Goal: Task Accomplishment & Management: Use online tool/utility

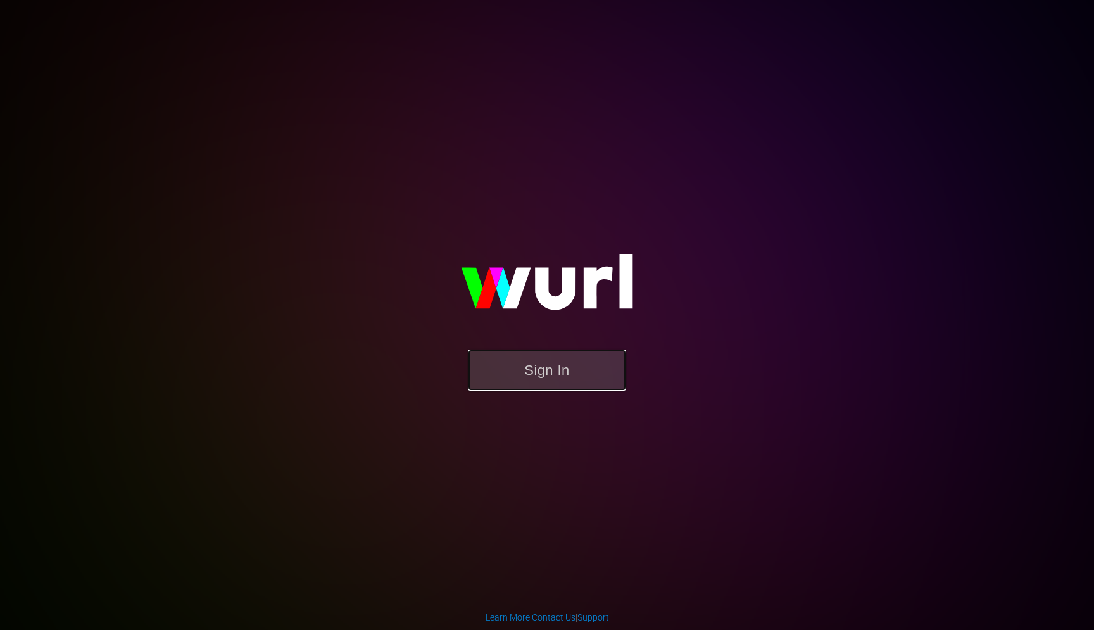
click at [539, 369] on button "Sign In" at bounding box center [547, 370] width 158 height 41
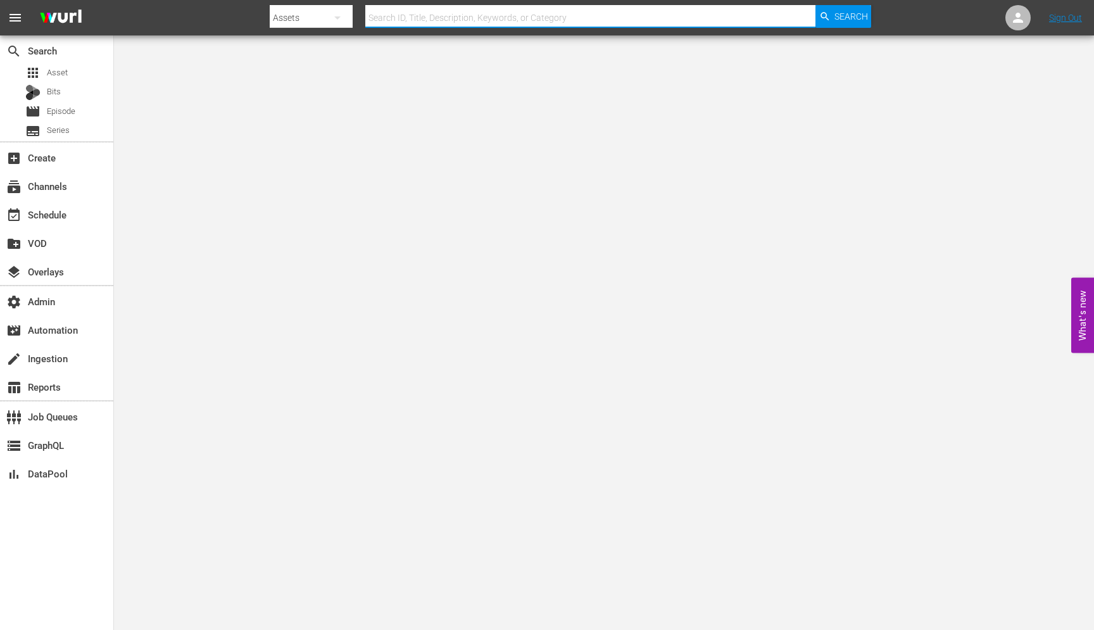
click at [408, 25] on input "text" at bounding box center [590, 18] width 450 height 30
paste input "lg_akta_llc_talksport_1_gb_hls_wfo"
type input "lg_akta_llc_talksport_1_gb_hls_wfo"
click at [33, 187] on div "subscriptions Channels" at bounding box center [35, 184] width 71 height 11
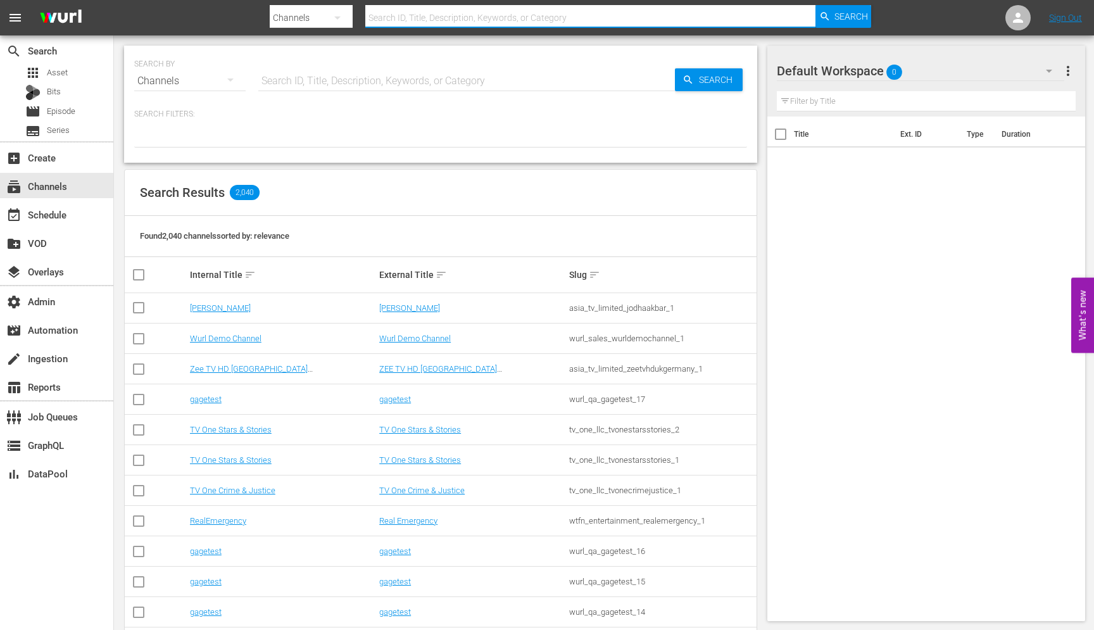
click at [434, 20] on input "text" at bounding box center [590, 18] width 450 height 30
paste input "lg_akta_llc_talksport_1_gb_hls_wfo"
type input "lg_akta_llc_talksport_1_gb_hls_wfo"
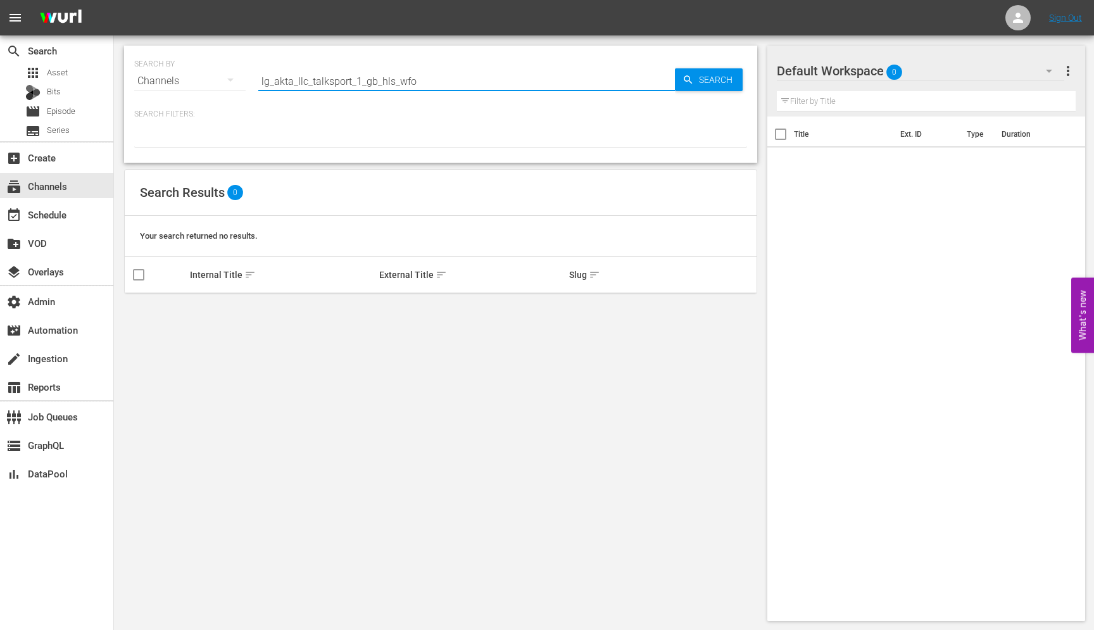
click at [469, 77] on input "lg_akta_llc_talksport_1_gb_hls_wfo" at bounding box center [466, 81] width 417 height 30
click at [274, 84] on input "lg_akta_llc_talksport_1" at bounding box center [466, 81] width 417 height 30
click at [357, 82] on input "akta_llc_talksport_1" at bounding box center [466, 81] width 417 height 30
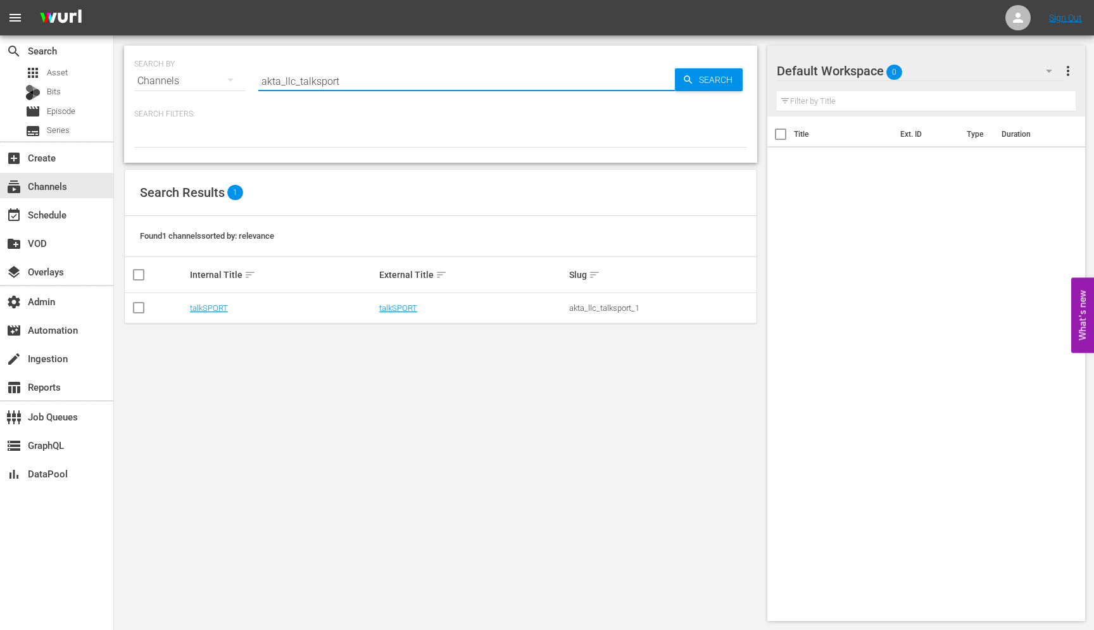
type input "akta_llc_talksport"
click at [203, 310] on link "talkSPORT" at bounding box center [209, 307] width 38 height 9
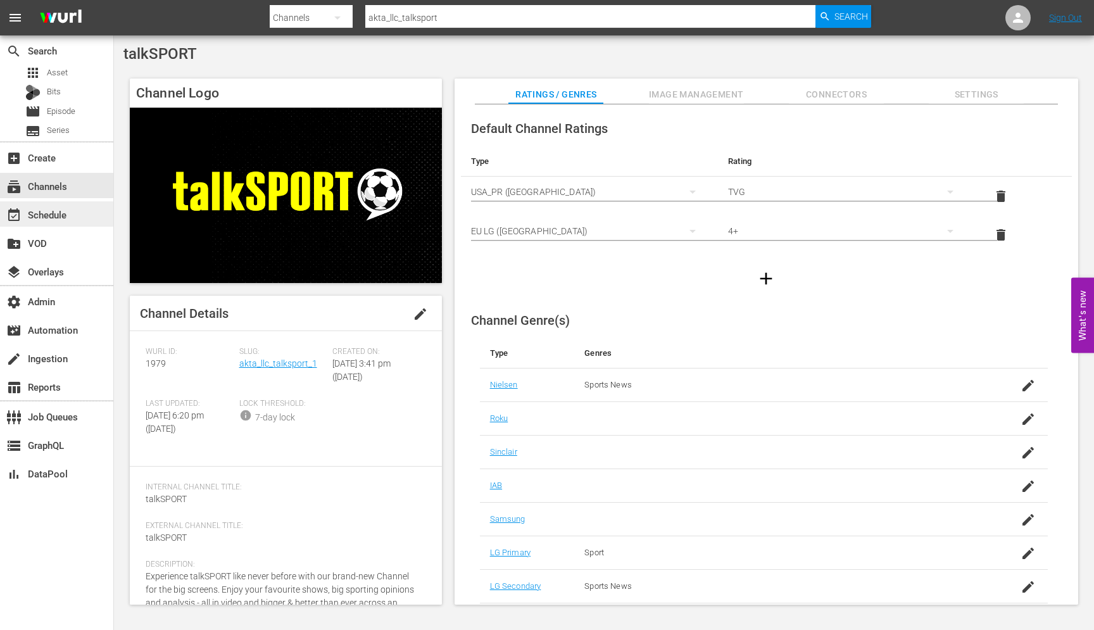
click at [73, 210] on div "event_available Schedule" at bounding box center [56, 213] width 113 height 25
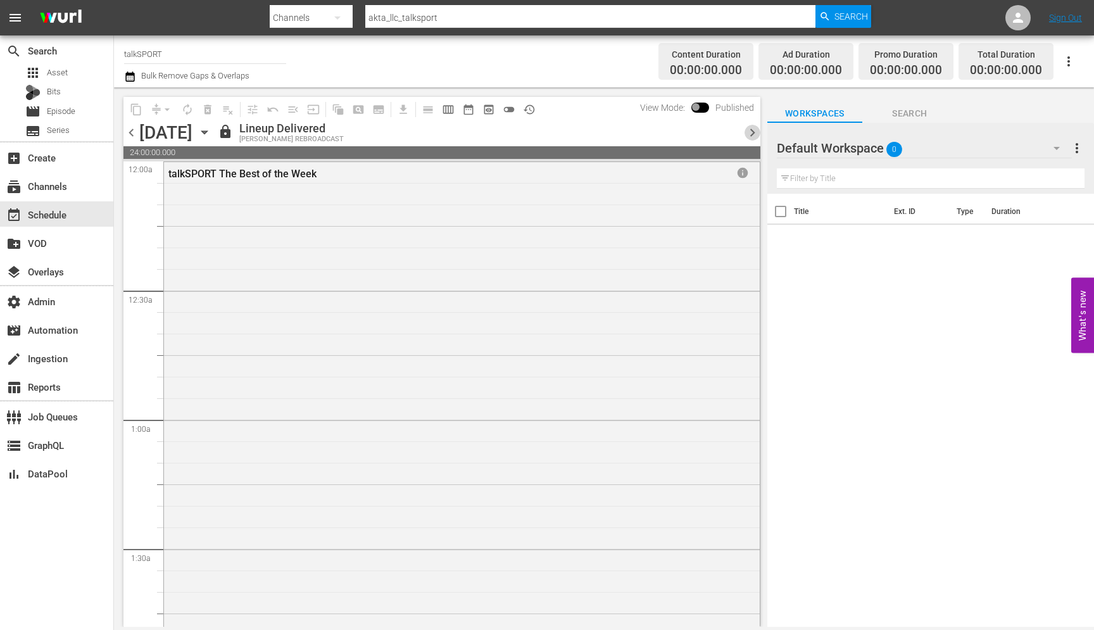
click at [752, 137] on span "chevron_right" at bounding box center [753, 133] width 16 height 16
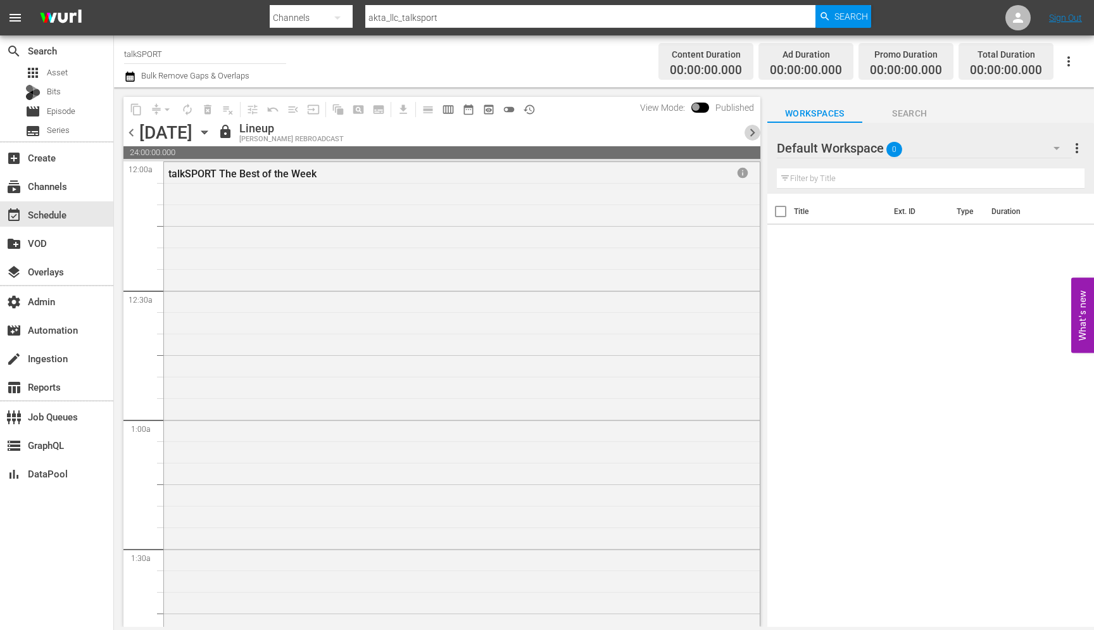
click at [752, 137] on span "chevron_right" at bounding box center [753, 133] width 16 height 16
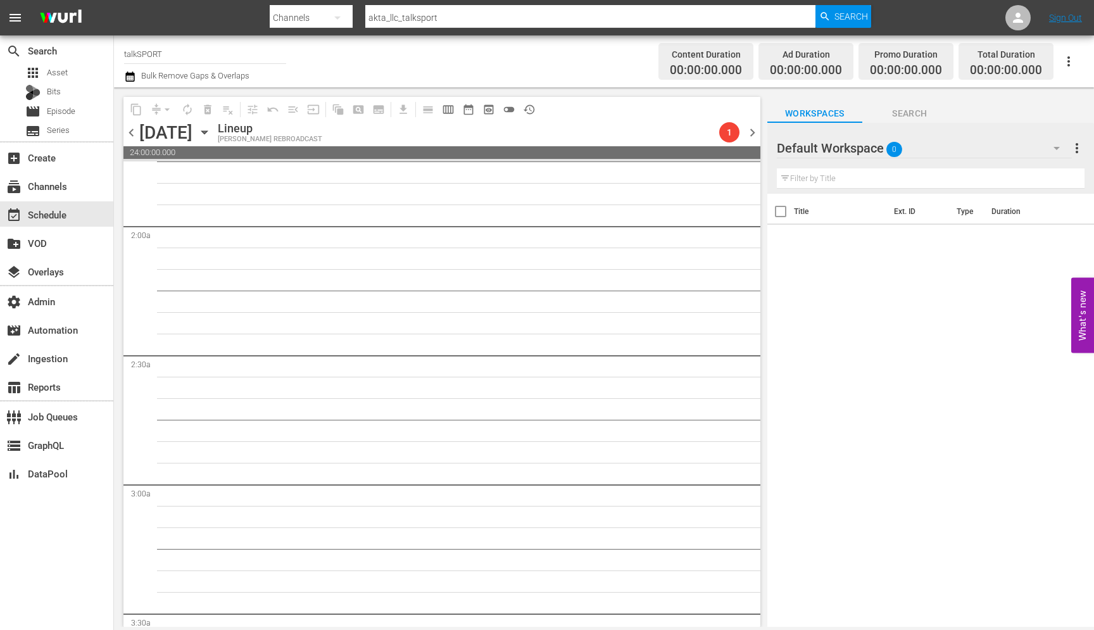
scroll to position [350, 0]
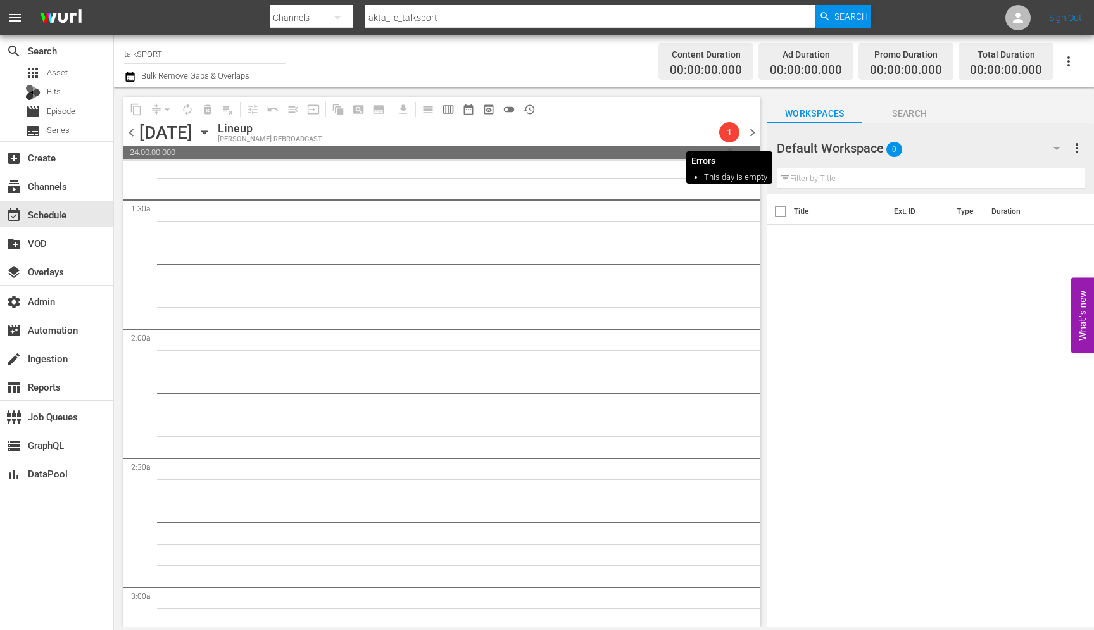
click at [728, 130] on span "1" at bounding box center [729, 132] width 20 height 10
click at [752, 136] on span "chevron_right" at bounding box center [753, 133] width 16 height 16
click at [133, 134] on span "chevron_left" at bounding box center [131, 133] width 16 height 16
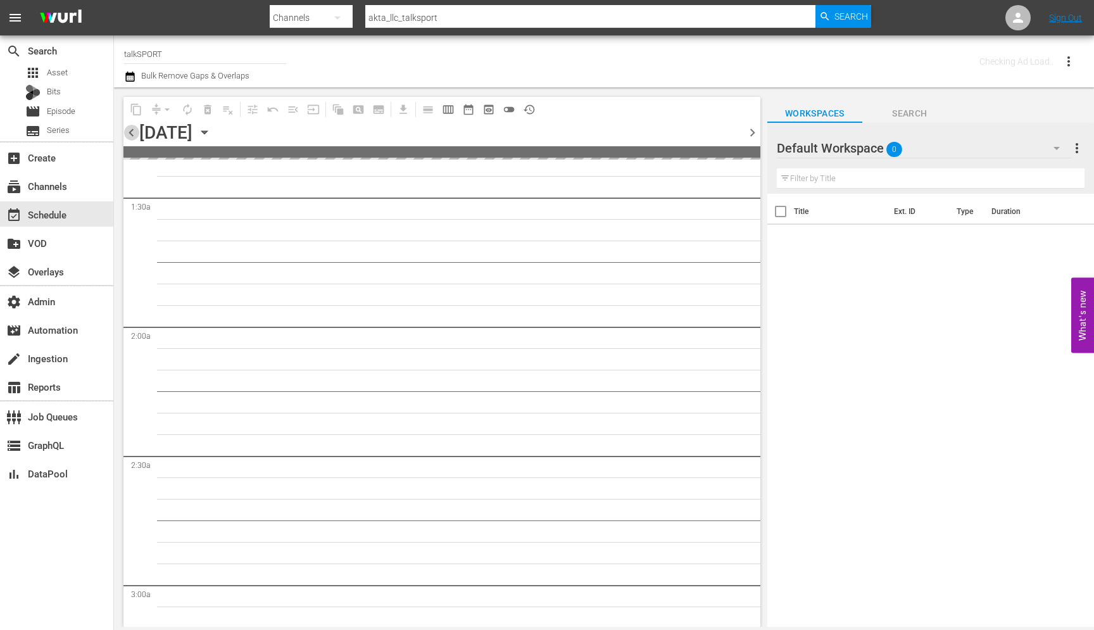
click at [133, 134] on span "chevron_left" at bounding box center [131, 133] width 16 height 16
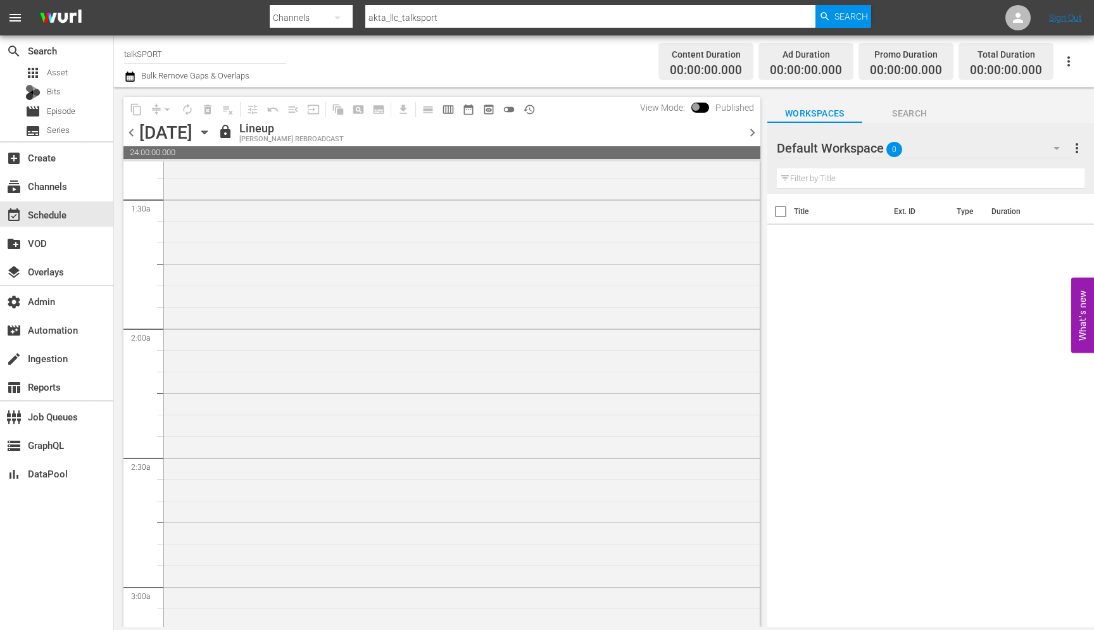
click at [696, 106] on span at bounding box center [700, 108] width 18 height 10
click at [701, 109] on span at bounding box center [700, 108] width 18 height 10
click at [134, 134] on span "chevron_left" at bounding box center [131, 133] width 16 height 16
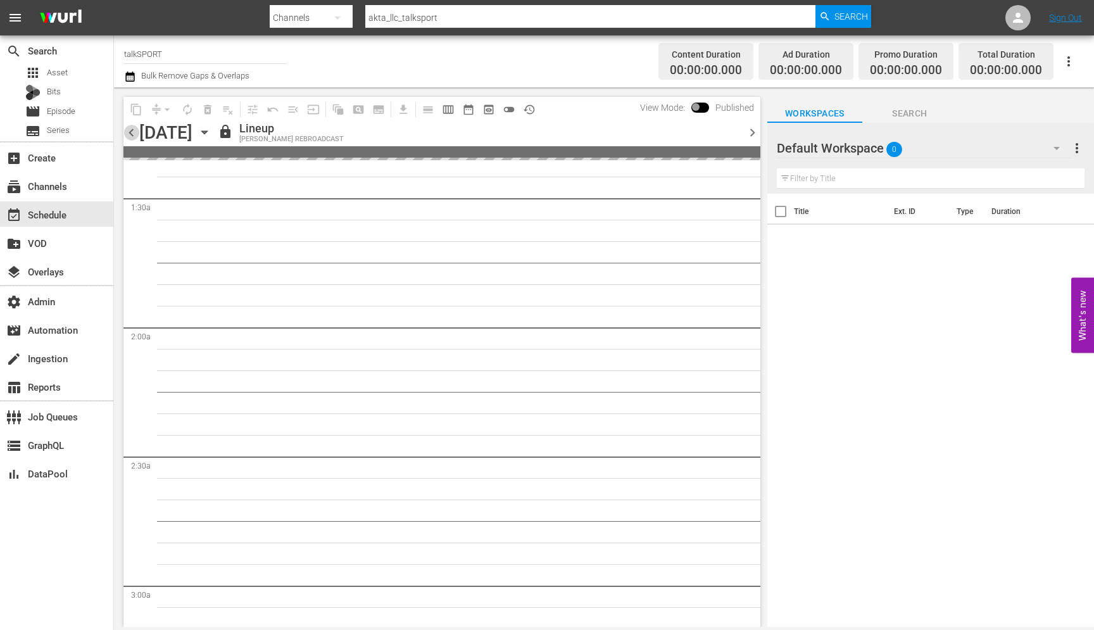
click at [134, 134] on span "chevron_left" at bounding box center [131, 133] width 16 height 16
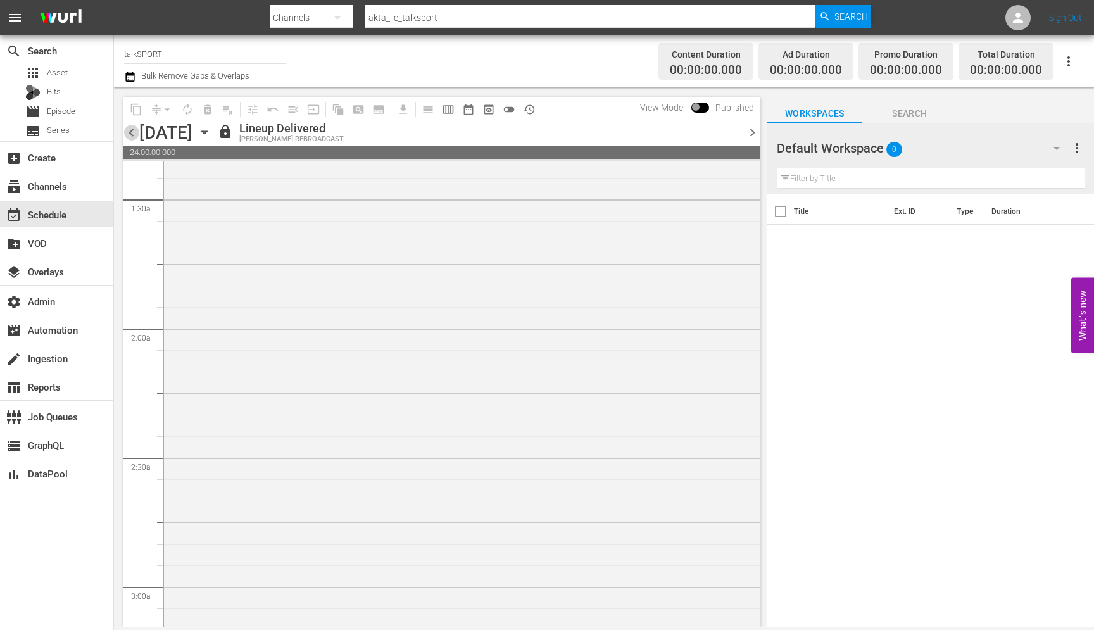
click at [134, 134] on span "chevron_left" at bounding box center [131, 133] width 16 height 16
click at [134, 133] on span "chevron_left" at bounding box center [131, 133] width 16 height 16
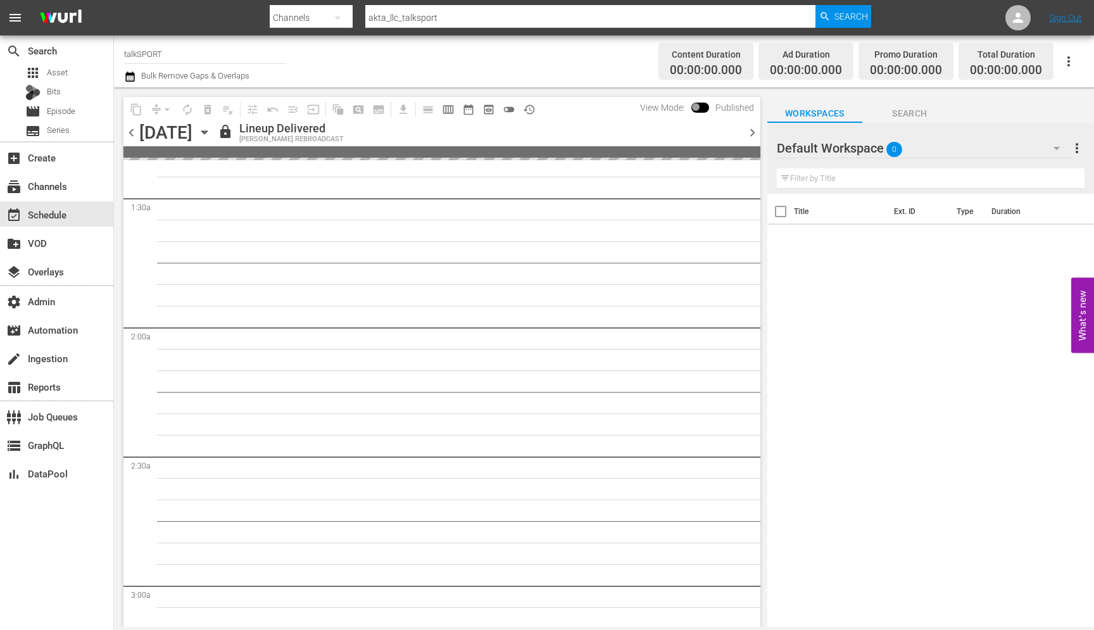
click at [134, 133] on span "chevron_left" at bounding box center [131, 133] width 16 height 16
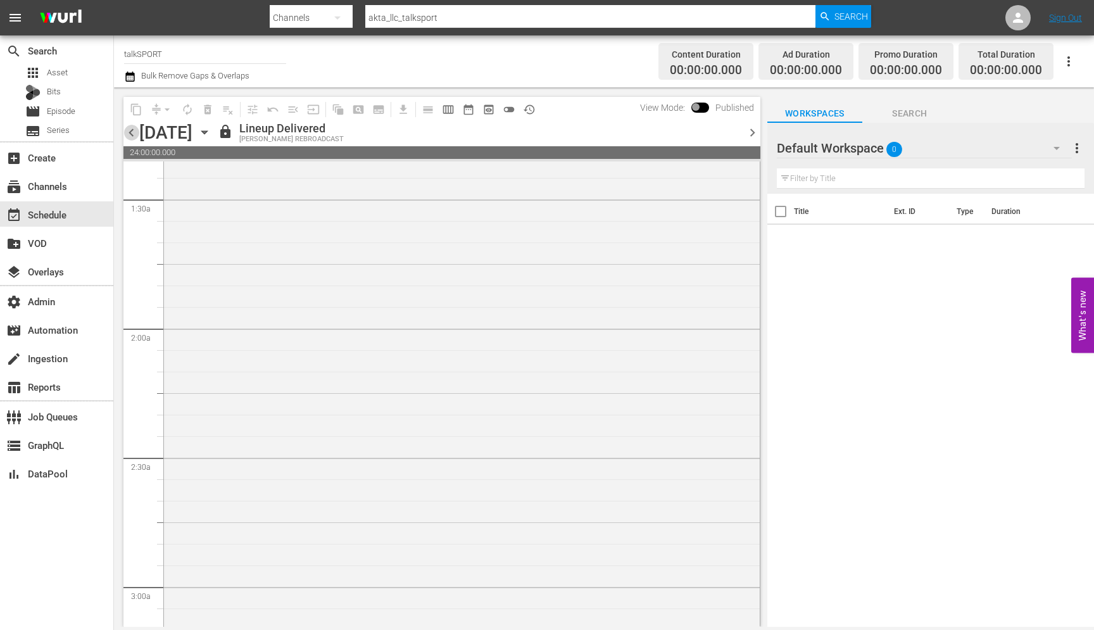
click at [134, 133] on span "chevron_left" at bounding box center [131, 133] width 16 height 16
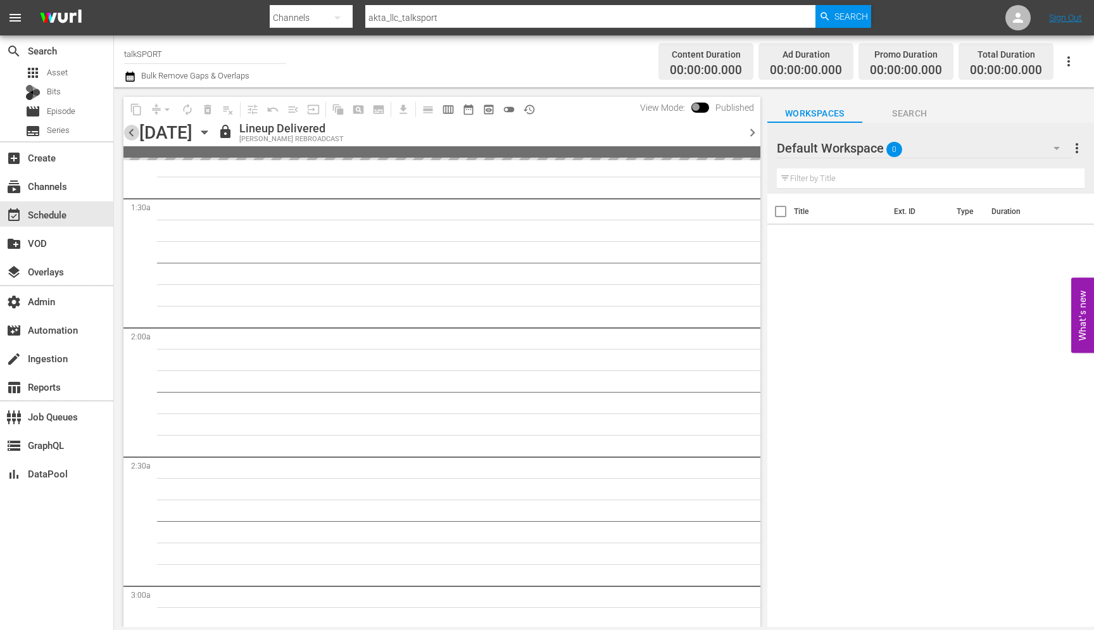
click at [134, 133] on span "chevron_left" at bounding box center [131, 133] width 16 height 16
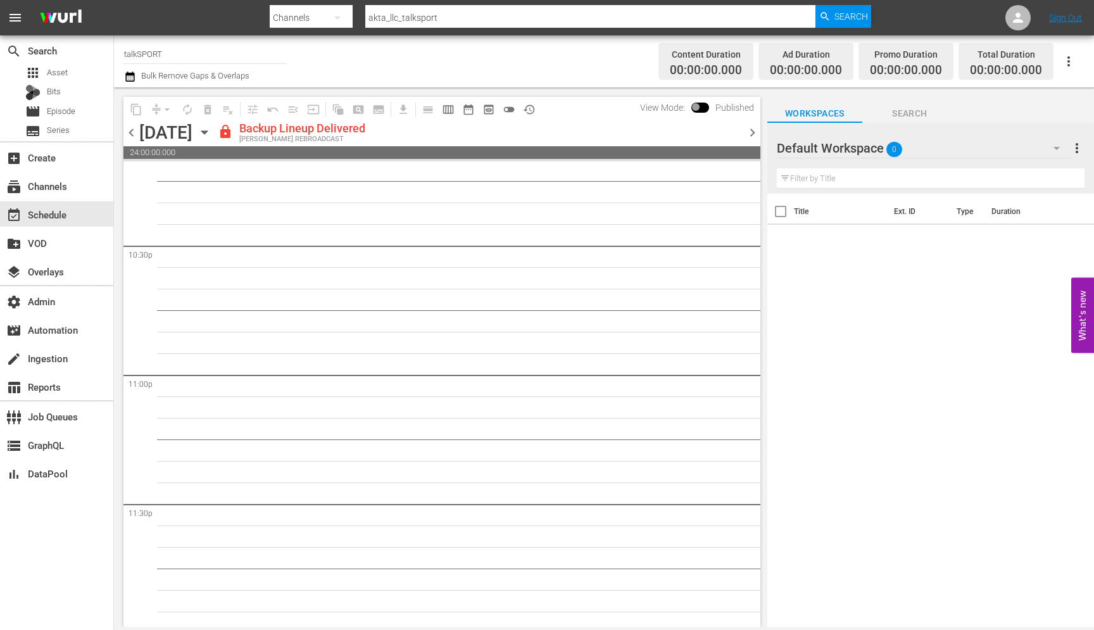
scroll to position [5735, 0]
click at [527, 106] on span "history_outlined" at bounding box center [529, 109] width 13 height 13
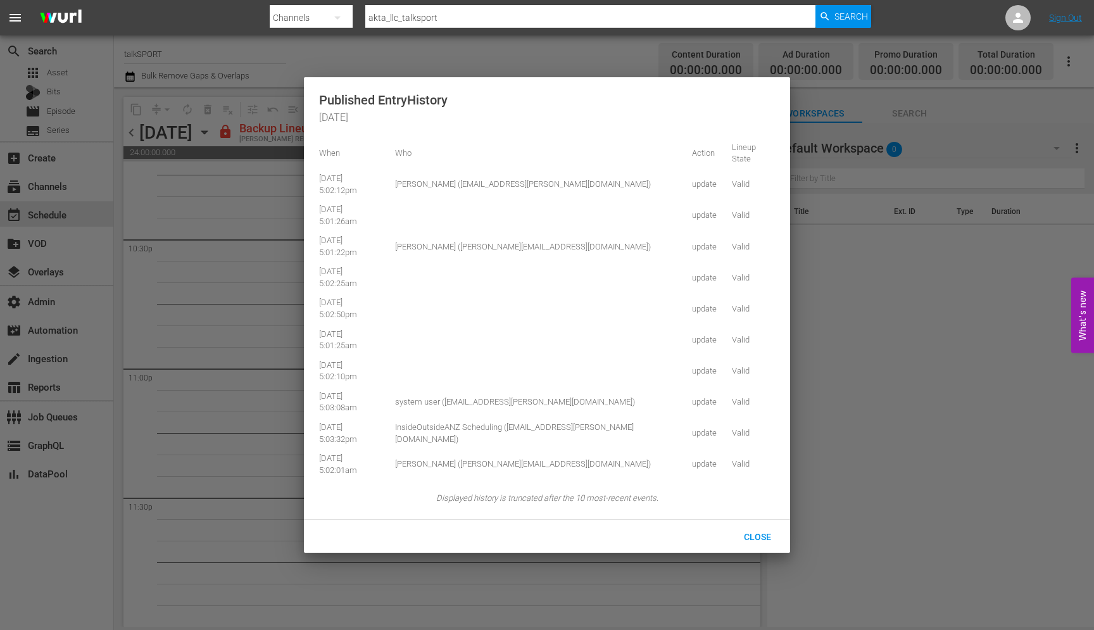
click at [277, 353] on div at bounding box center [547, 315] width 1094 height 630
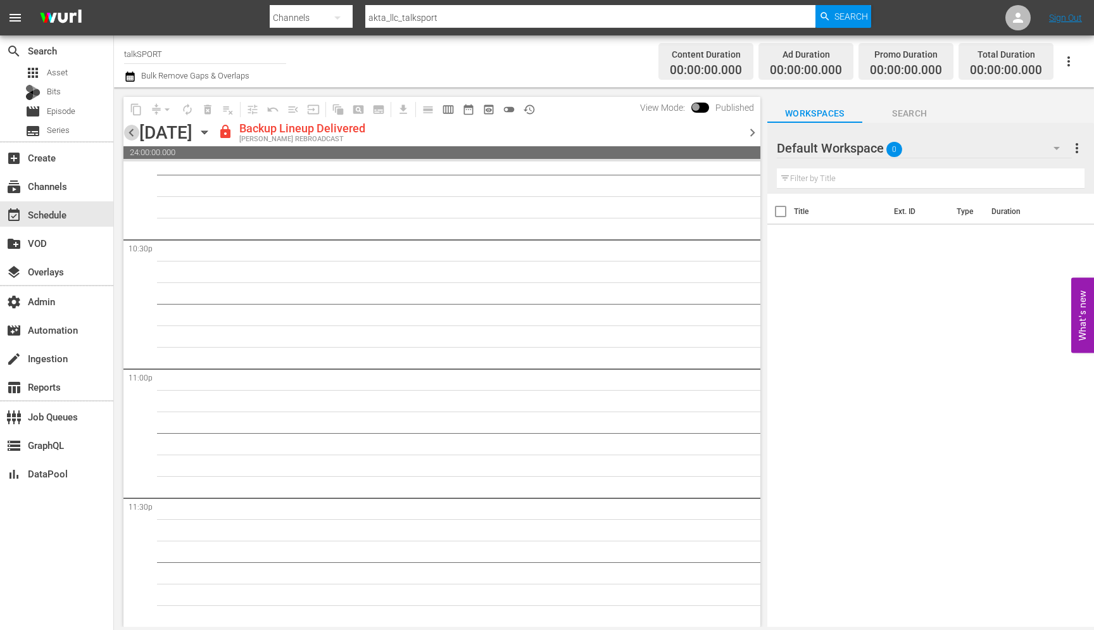
click at [133, 129] on span "chevron_left" at bounding box center [131, 133] width 16 height 16
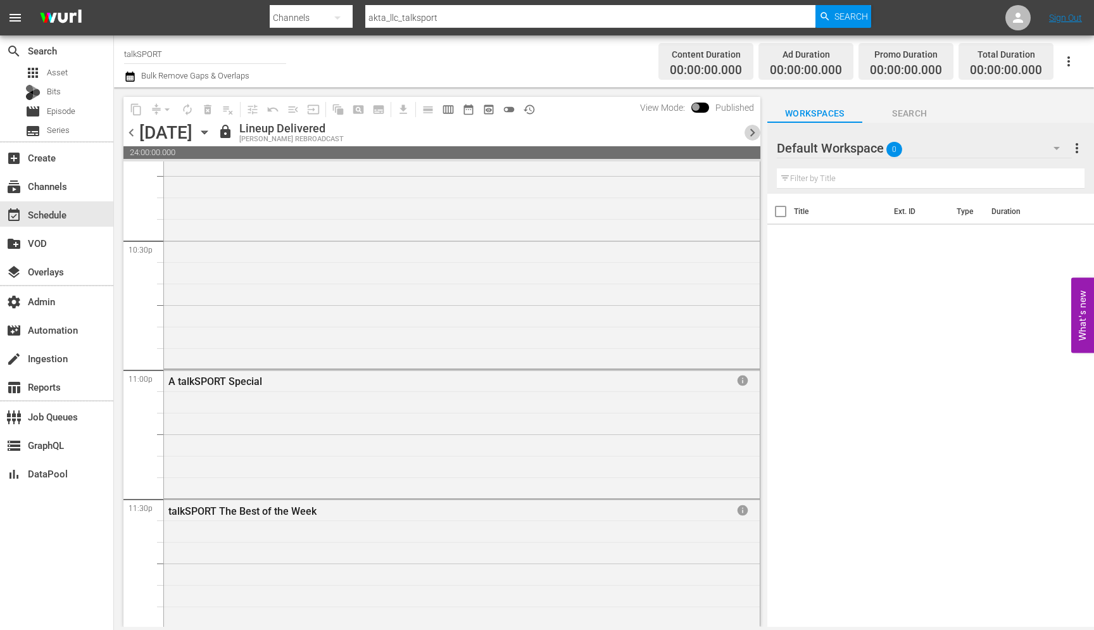
click at [753, 131] on span "chevron_right" at bounding box center [753, 133] width 16 height 16
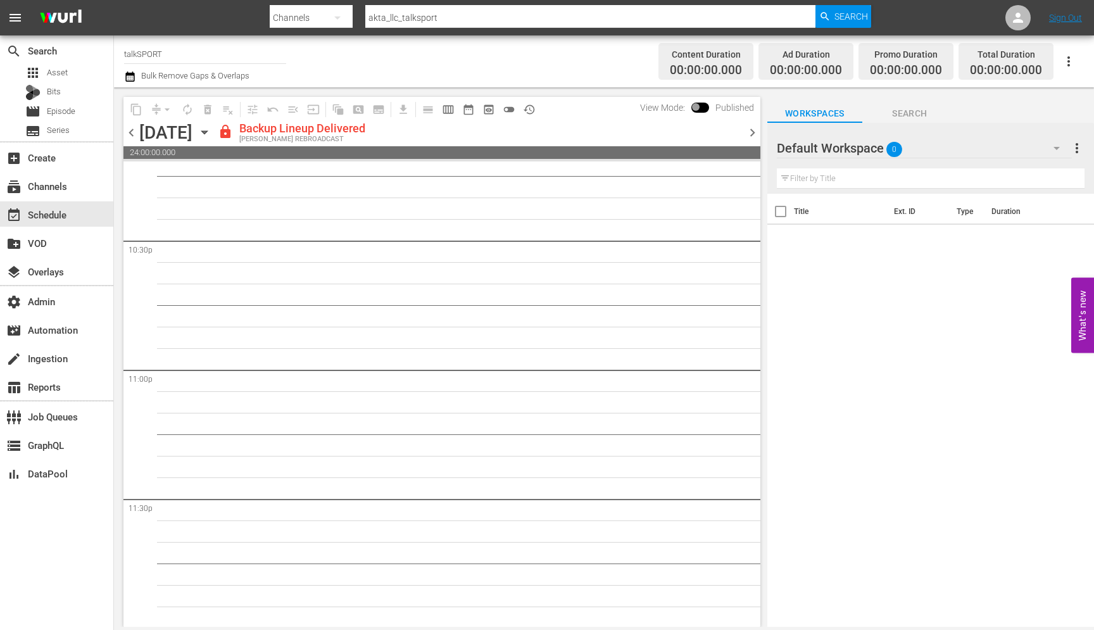
click at [137, 135] on span "chevron_left" at bounding box center [131, 133] width 16 height 16
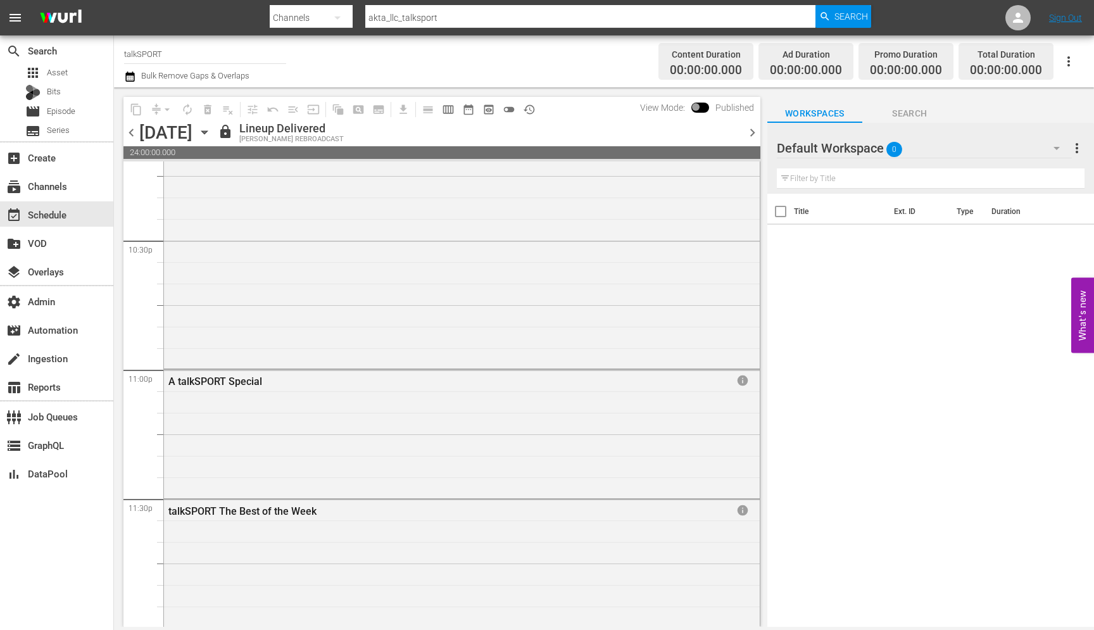
scroll to position [5735, 0]
click at [266, 508] on div "talkSPORT The Best of the Week" at bounding box center [423, 510] width 511 height 12
click at [266, 511] on div "talkSPORT The Best of the Week" at bounding box center [423, 510] width 511 height 12
click at [220, 508] on div "talkSPORT The Best of the Week" at bounding box center [423, 510] width 511 height 12
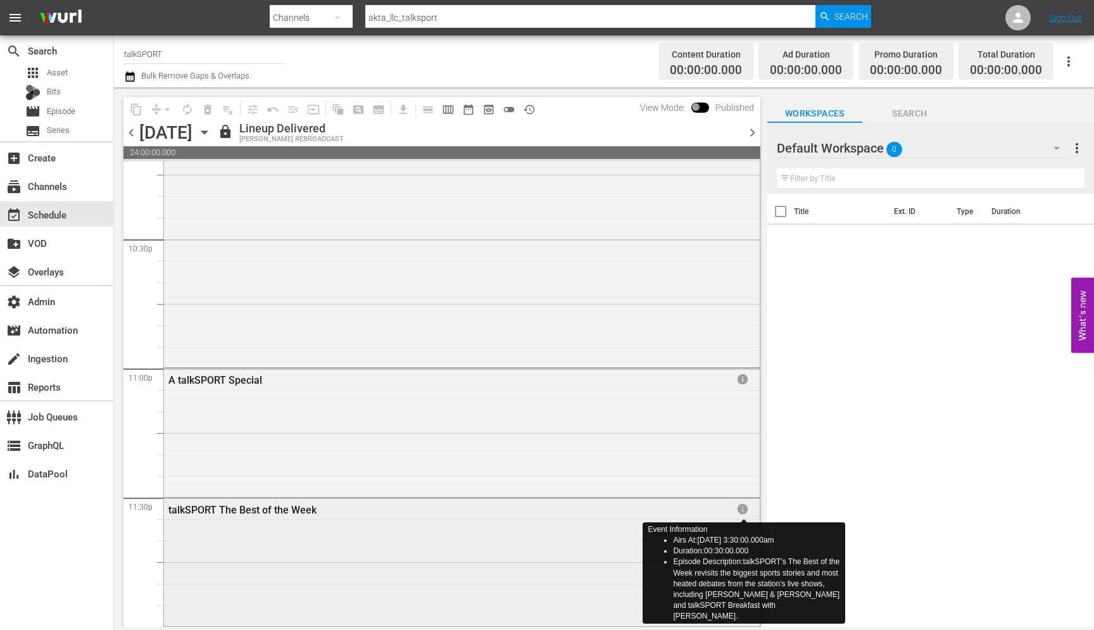
click at [749, 510] on span "info" at bounding box center [742, 509] width 13 height 13
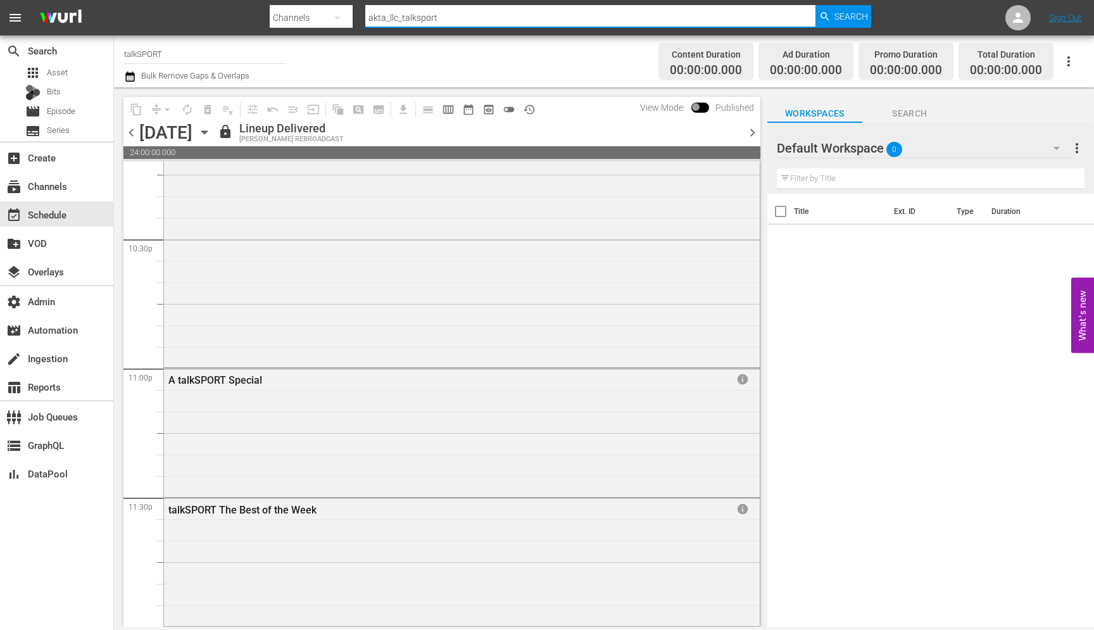
click at [434, 17] on input "akta_llc_talksport" at bounding box center [590, 18] width 450 height 30
